Goal: Information Seeking & Learning: Learn about a topic

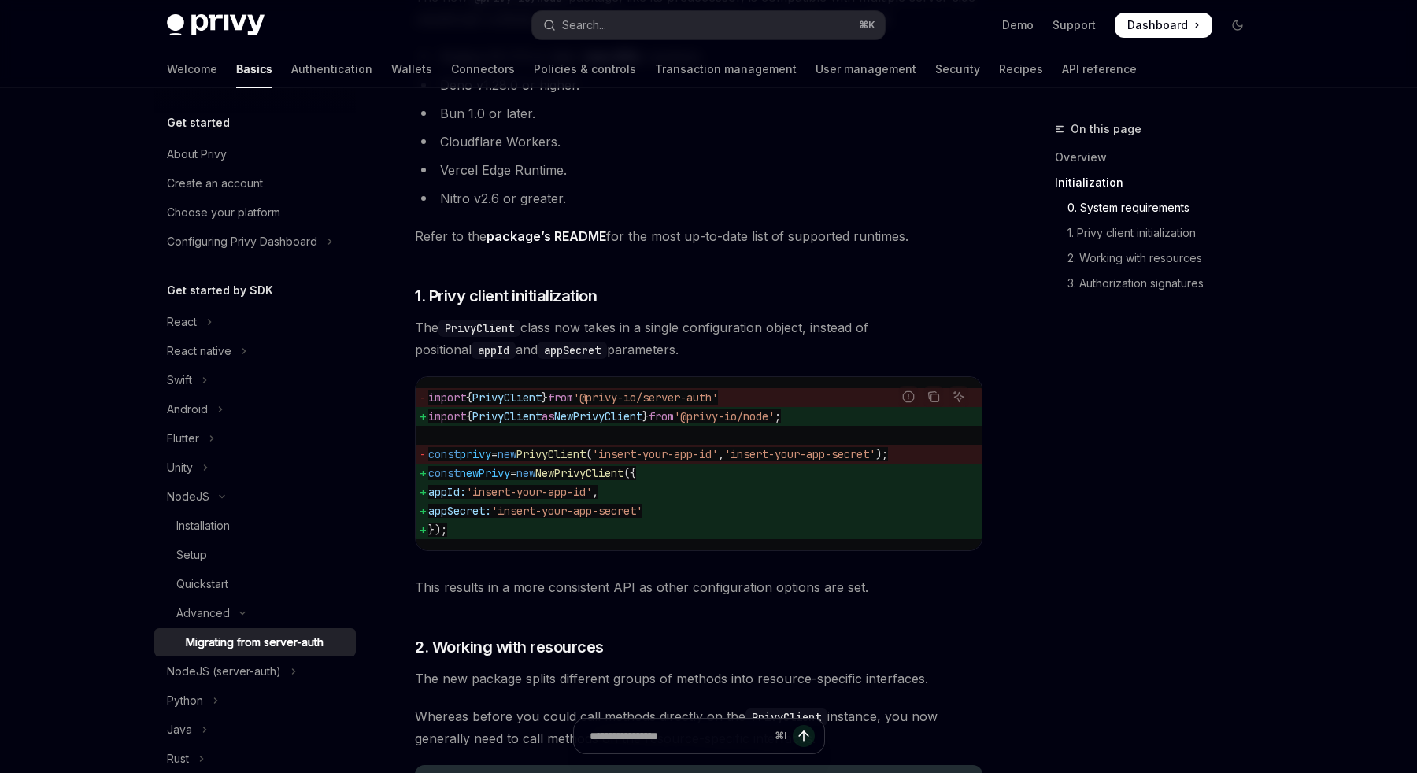
scroll to position [480, 0]
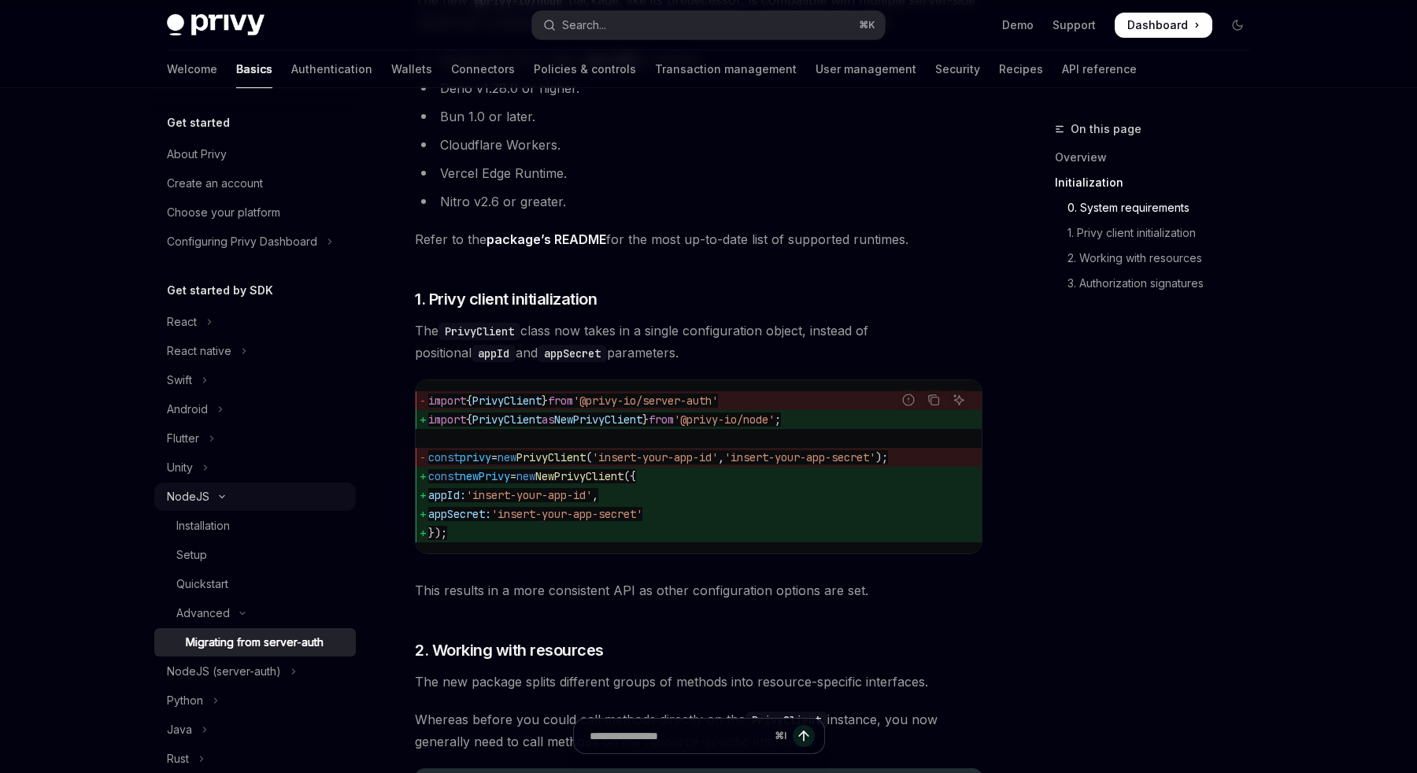
click at [212, 493] on button "NodeJS" at bounding box center [255, 497] width 202 height 28
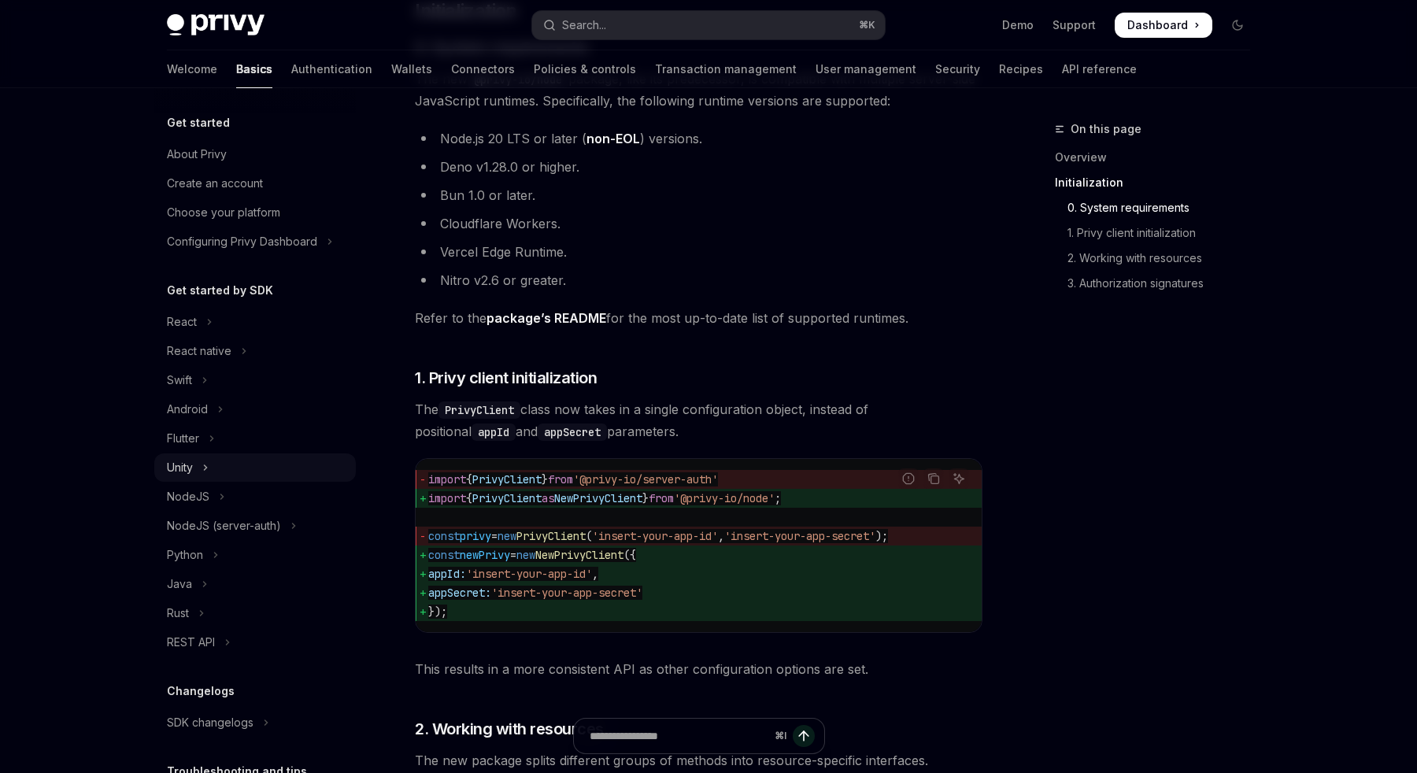
scroll to position [405, 0]
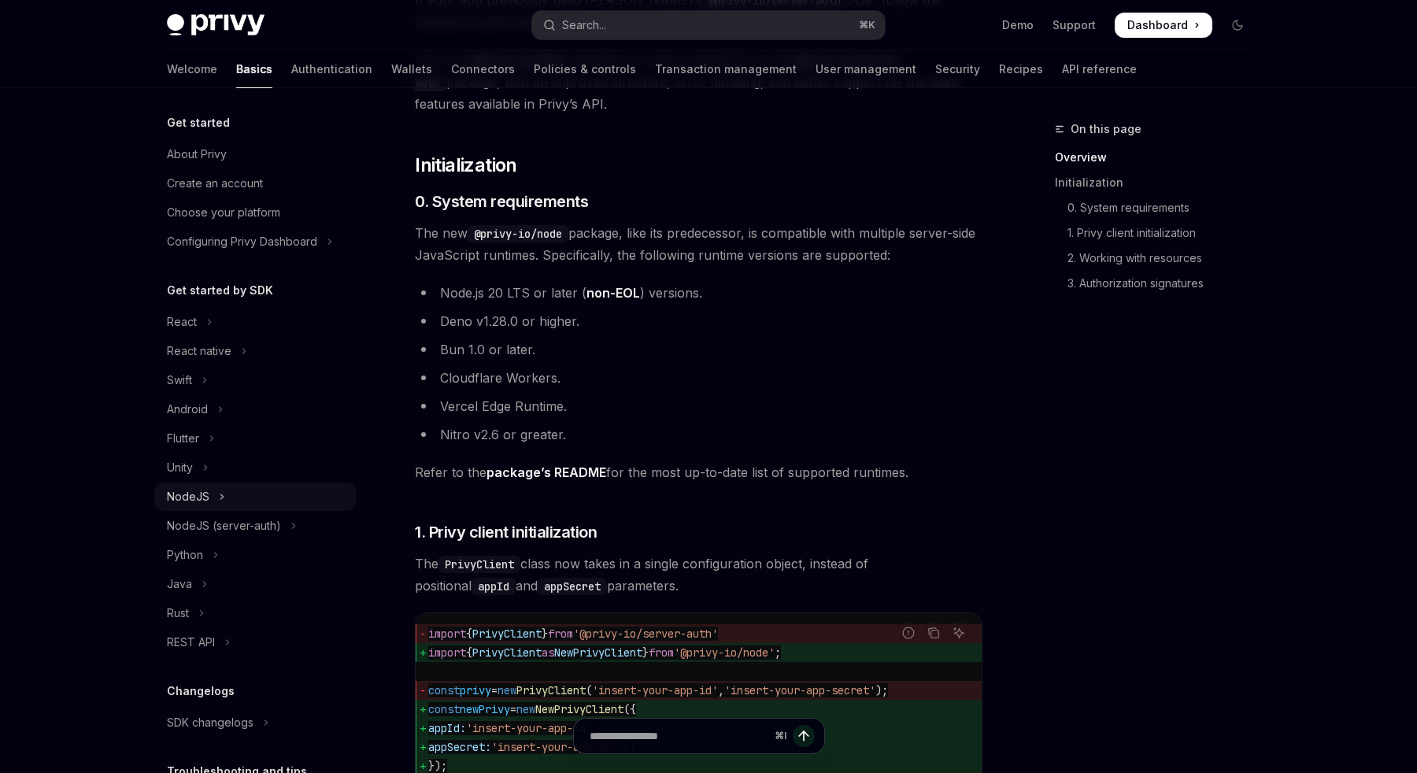
scroll to position [241, 0]
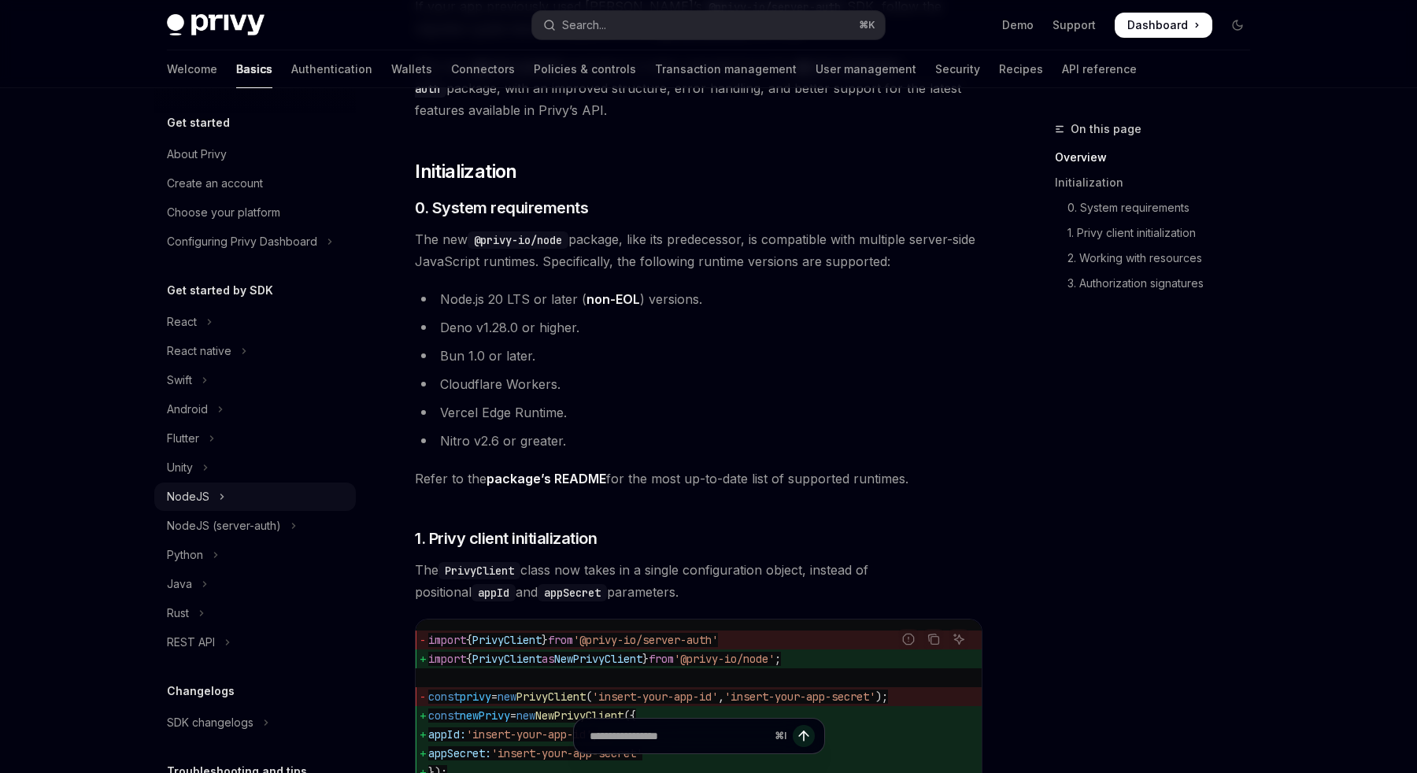
click at [200, 498] on div "NodeJS" at bounding box center [188, 496] width 43 height 19
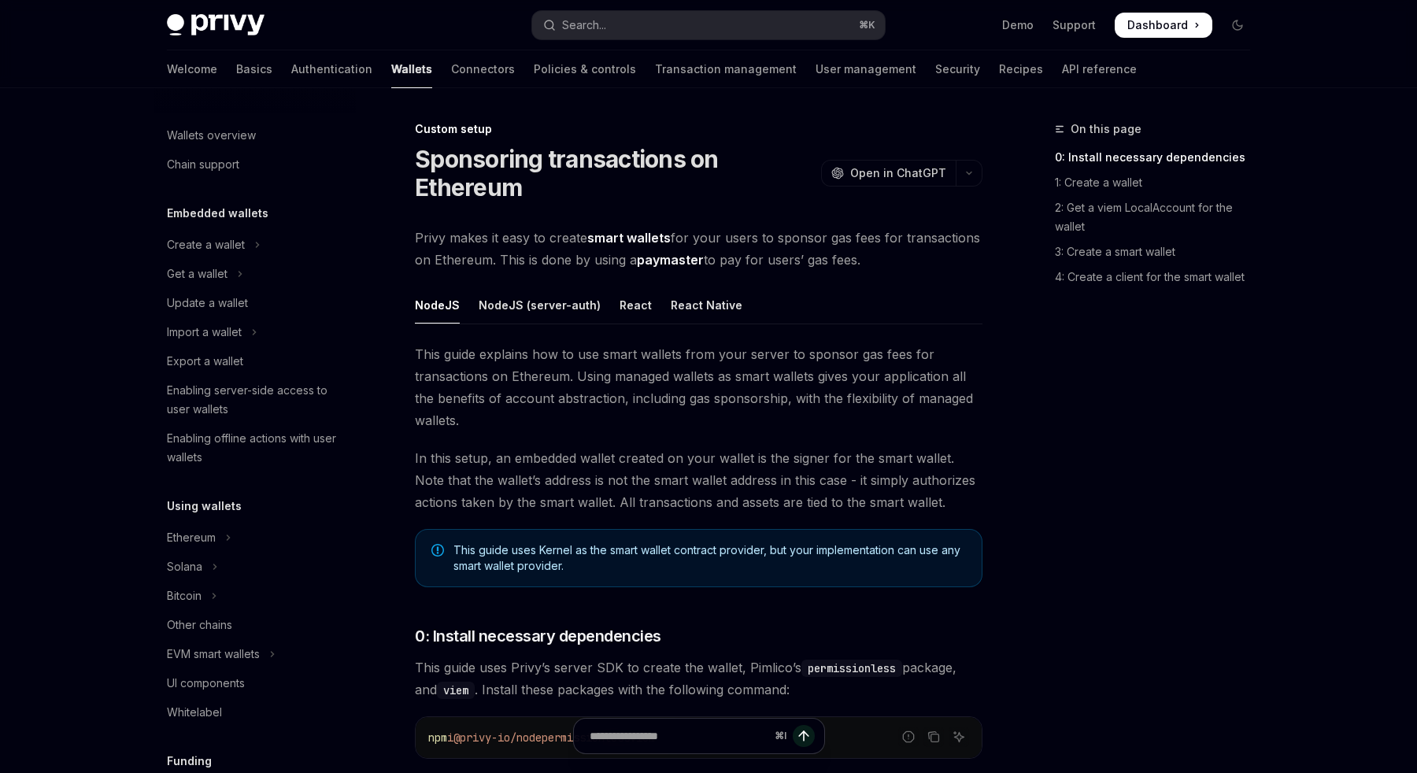
scroll to position [694, 0]
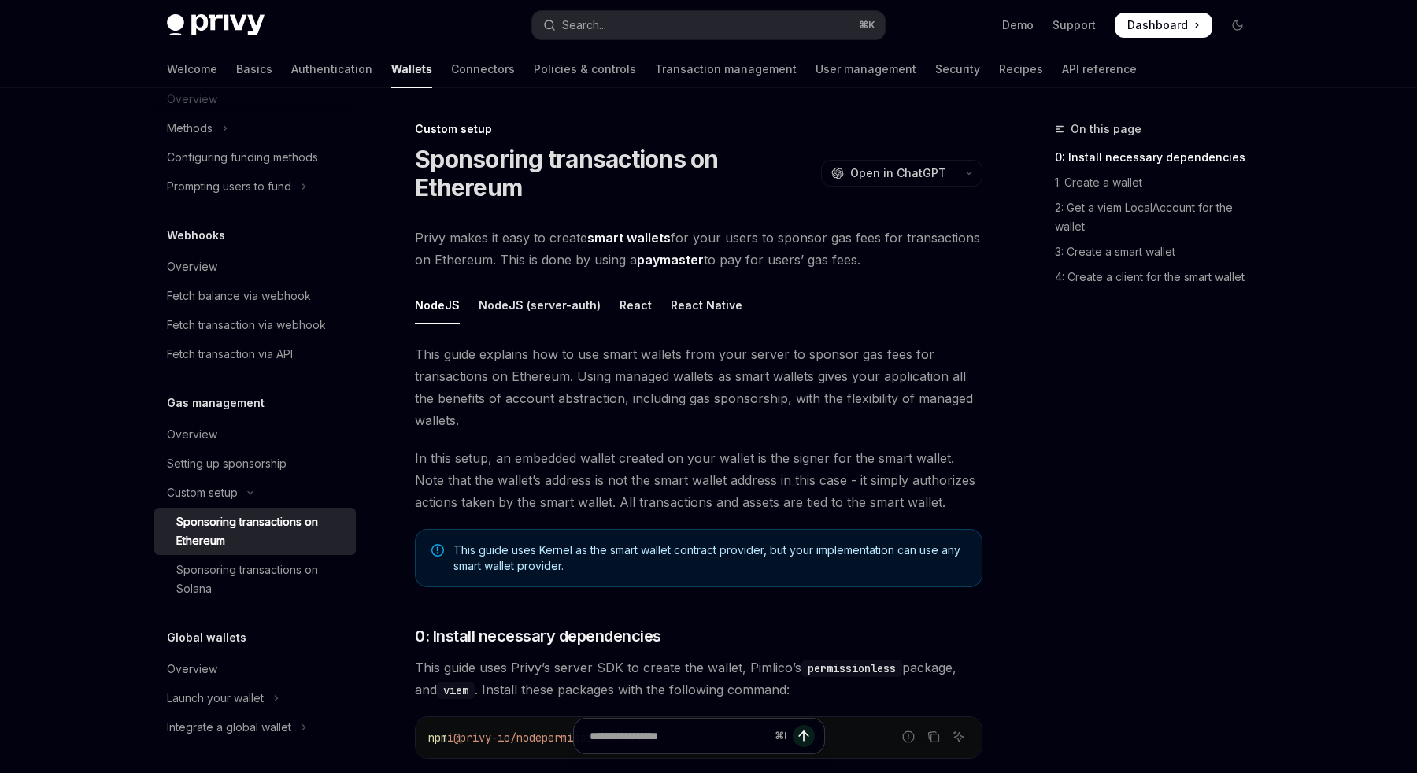
click at [586, 131] on div "Custom setup" at bounding box center [699, 129] width 568 height 16
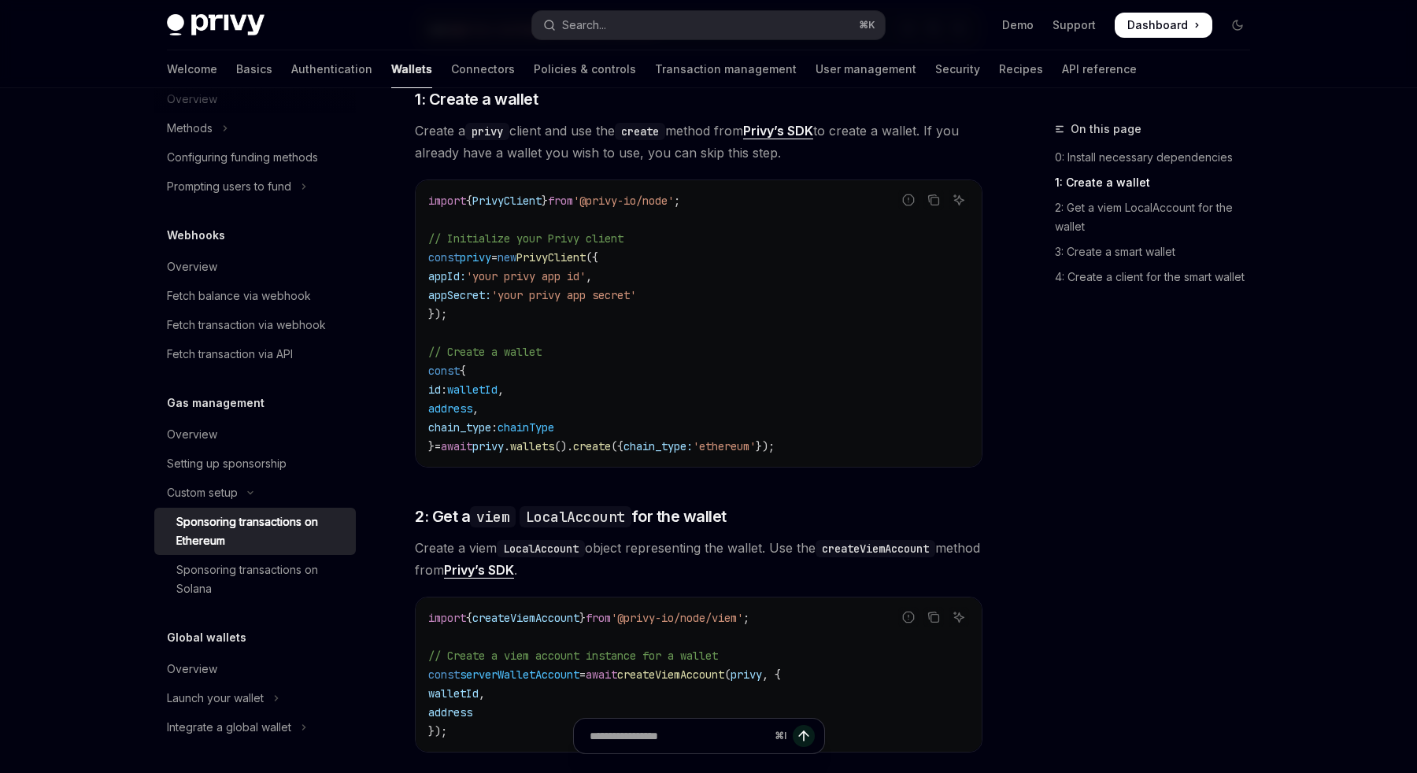
scroll to position [707, 0]
